Goal: Find contact information: Find contact information

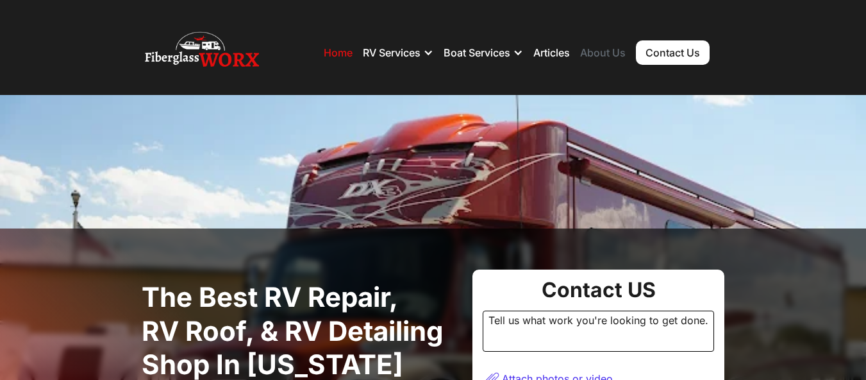
click at [589, 56] on link "About Us" at bounding box center [603, 52] width 46 height 13
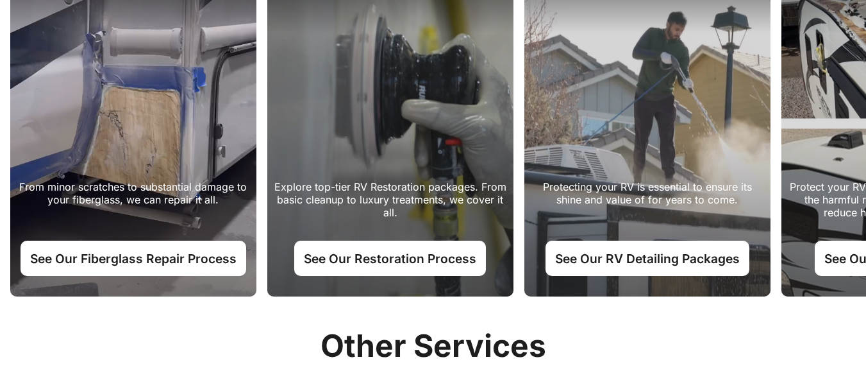
scroll to position [769, 0]
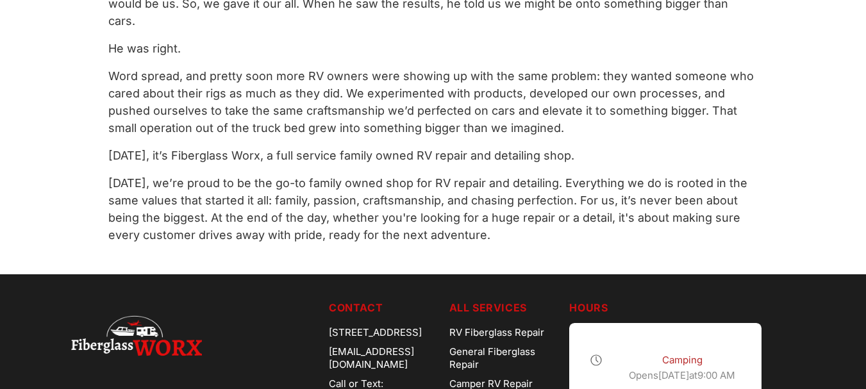
scroll to position [833, 0]
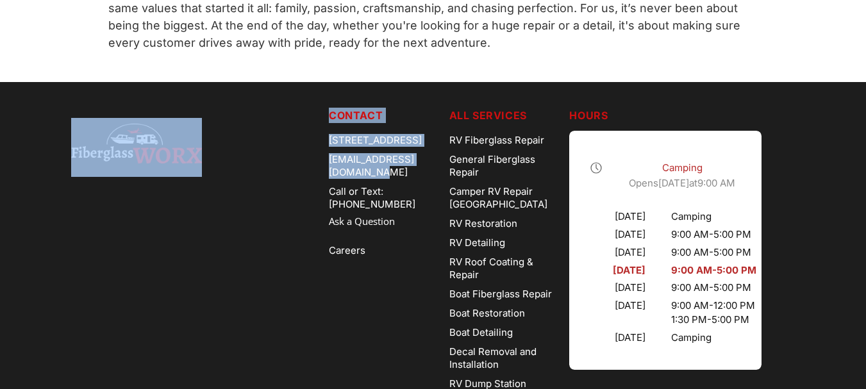
drag, startPoint x: 312, startPoint y: 156, endPoint x: 447, endPoint y: 162, distance: 135.4
click at [447, 162] on div "We service these areas: [GEOGRAPHIC_DATA], [GEOGRAPHIC_DATA], [GEOGRAPHIC_DATA]…" at bounding box center [433, 328] width 724 height 441
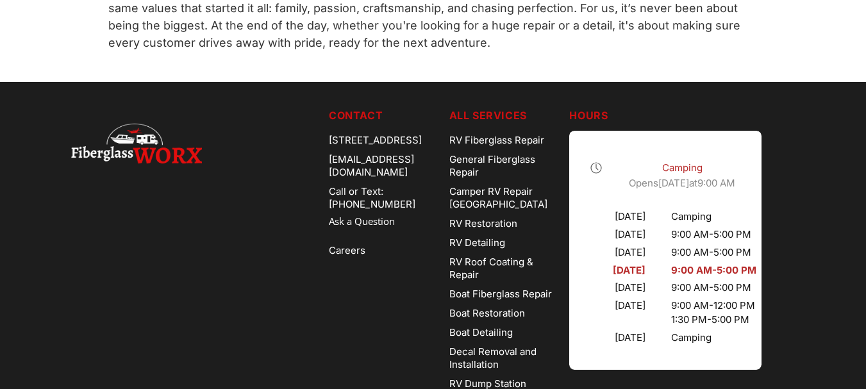
click at [459, 156] on div "We service these areas: [GEOGRAPHIC_DATA], [GEOGRAPHIC_DATA], [GEOGRAPHIC_DATA]…" at bounding box center [433, 328] width 724 height 441
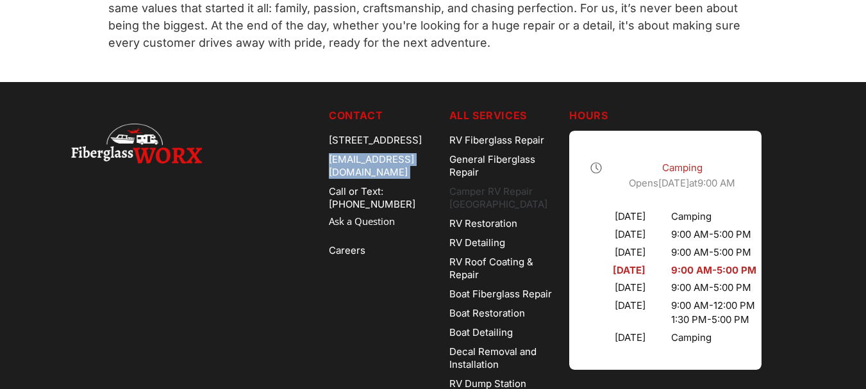
copy div "[EMAIL_ADDRESS][DOMAIN_NAME]"
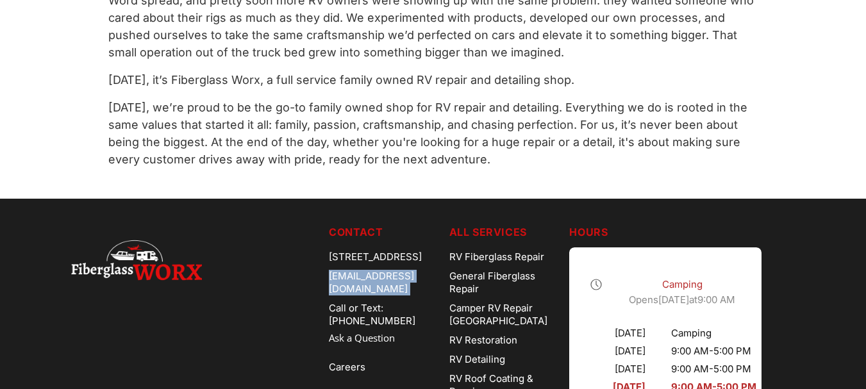
scroll to position [705, 0]
